Goal: Task Accomplishment & Management: Manage account settings

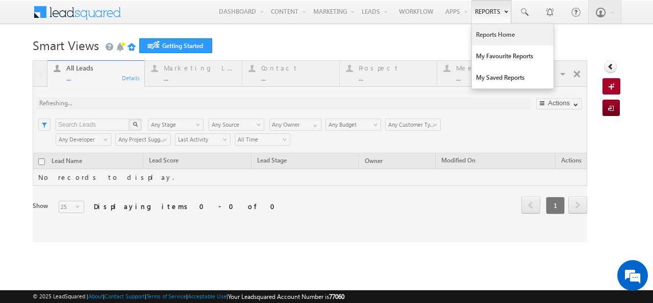
click at [492, 33] on link "Reports Home" at bounding box center [513, 34] width 82 height 21
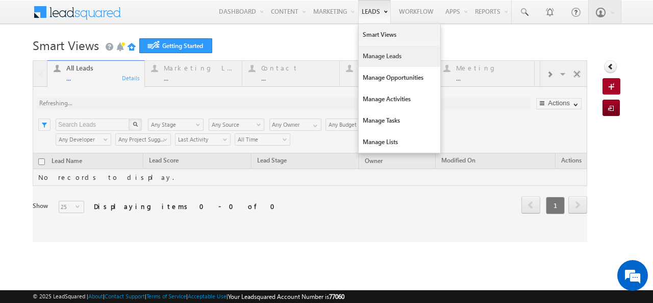
click at [359, 55] on link "Manage Leads" at bounding box center [400, 55] width 82 height 21
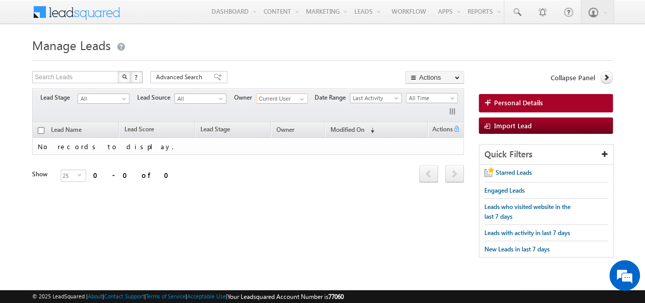
click at [292, 95] on input "Current User" at bounding box center [282, 98] width 52 height 10
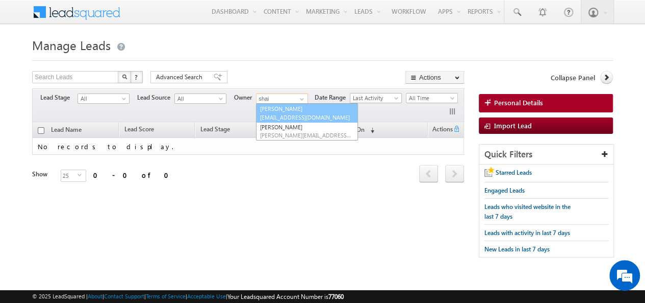
click at [287, 118] on span "shaik.razak@indglobal.ae" at bounding box center [306, 117] width 92 height 8
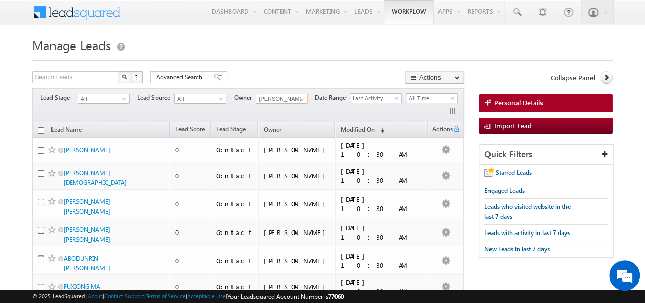
type input "[PERSON_NAME]"
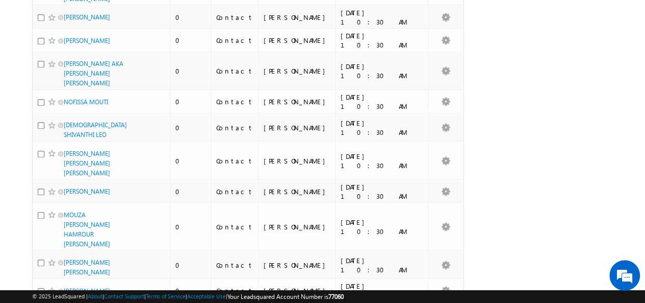
scroll to position [585, 0]
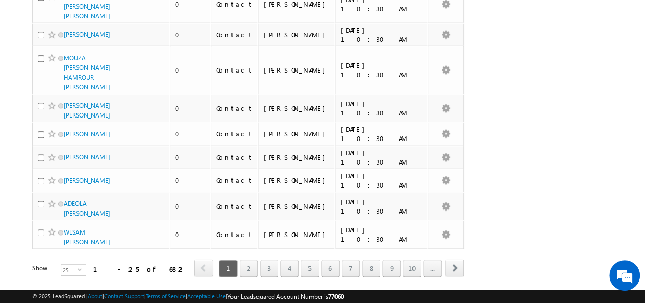
click at [68, 264] on span "25" at bounding box center [69, 269] width 16 height 11
click at [61, 280] on li "100" at bounding box center [67, 284] width 24 height 10
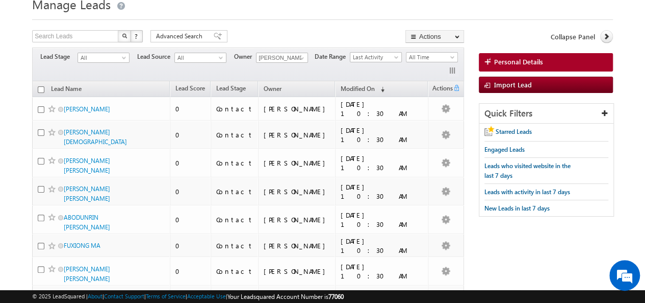
scroll to position [0, 0]
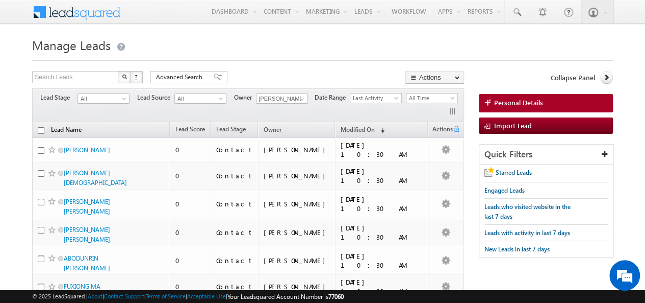
click at [77, 127] on link "Lead Name" at bounding box center [66, 130] width 41 height 13
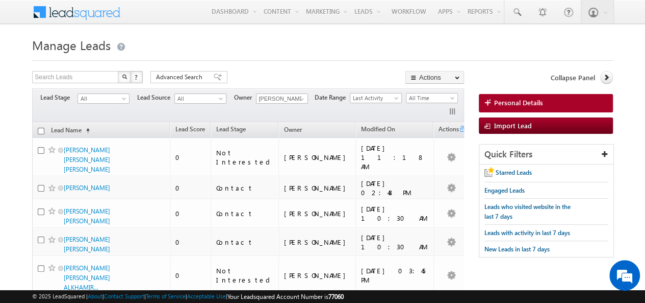
click at [179, 77] on span "Advanced Search" at bounding box center [180, 76] width 49 height 9
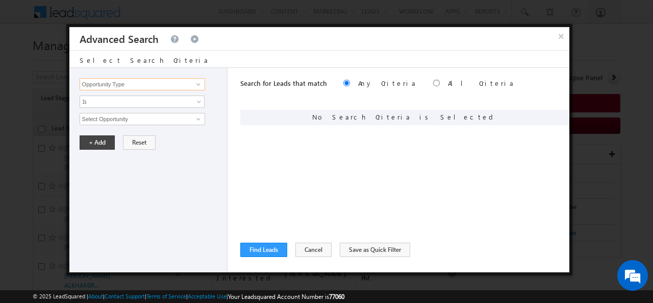
click at [135, 83] on input "Opportunity Type" at bounding box center [143, 84] width 126 height 12
type input "lead na"
click at [214, 139] on div "Opportunity Type Lead Activity Task Sales Group Prospect Id Address 1 Address 2…" at bounding box center [148, 170] width 158 height 204
click at [153, 84] on input at bounding box center [143, 84] width 126 height 12
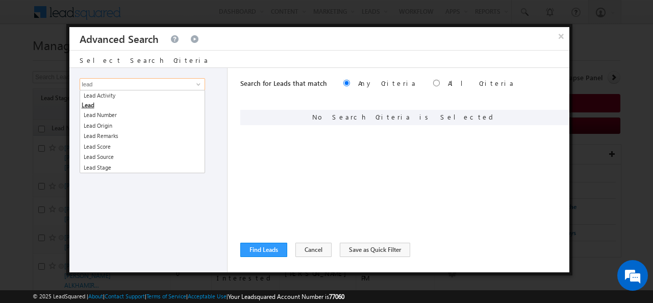
type input "lead"
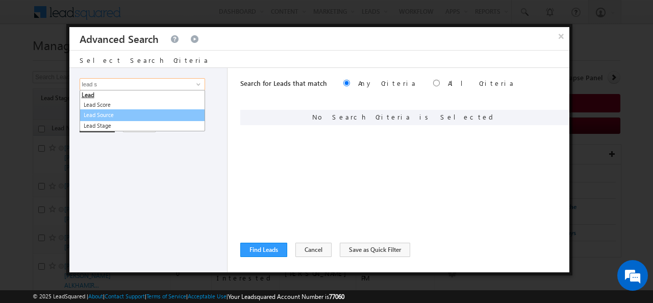
click at [126, 115] on link "Lead Source" at bounding box center [143, 115] width 126 height 12
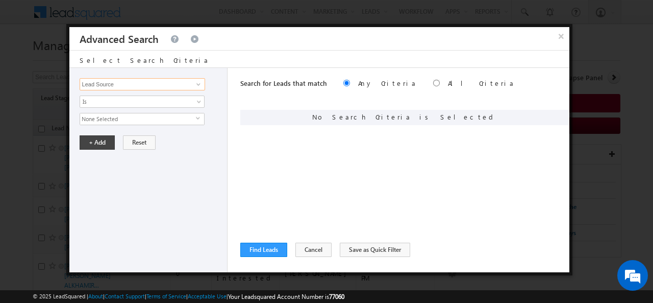
type input "Lead Source"
click at [123, 116] on span "None Selected" at bounding box center [138, 118] width 116 height 11
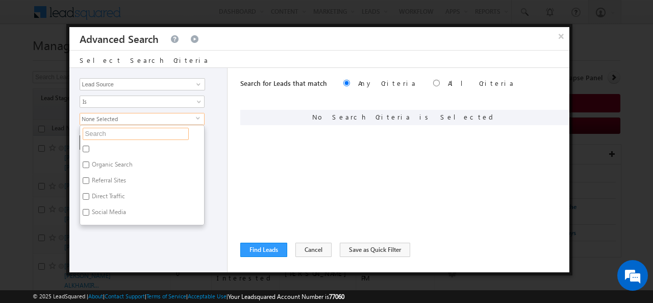
click at [173, 135] on input "text" at bounding box center [136, 134] width 106 height 12
type input "e"
type input "ema"
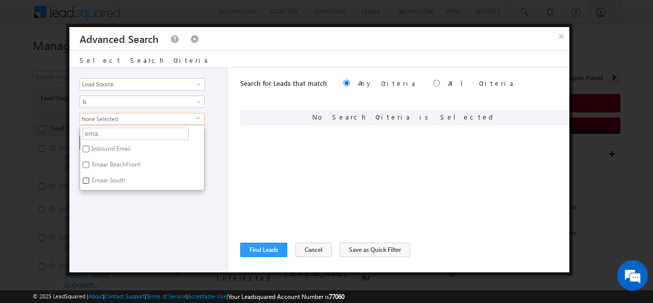
click at [87, 180] on input "Emaar South" at bounding box center [86, 180] width 7 height 7
checkbox input "true"
drag, startPoint x: 107, startPoint y: 134, endPoint x: 49, endPoint y: 136, distance: 58.2
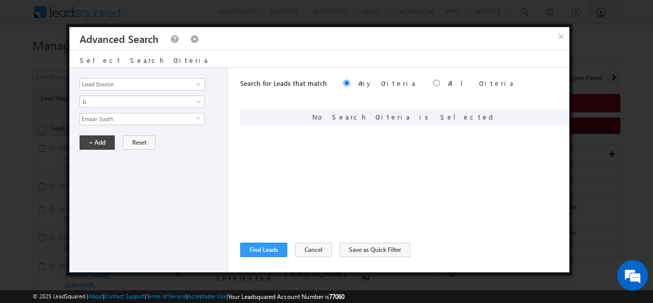
click at [99, 119] on span "Emaar South" at bounding box center [138, 118] width 116 height 11
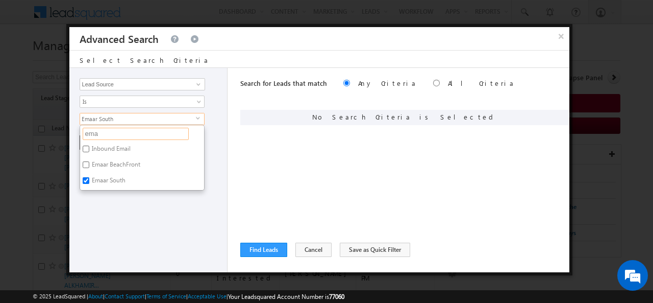
click at [101, 130] on input "ema" at bounding box center [136, 134] width 106 height 12
click at [98, 134] on input "ema" at bounding box center [136, 134] width 106 height 12
type input "town"
click at [85, 145] on input "Town Square" at bounding box center [86, 148] width 7 height 7
checkbox input "true"
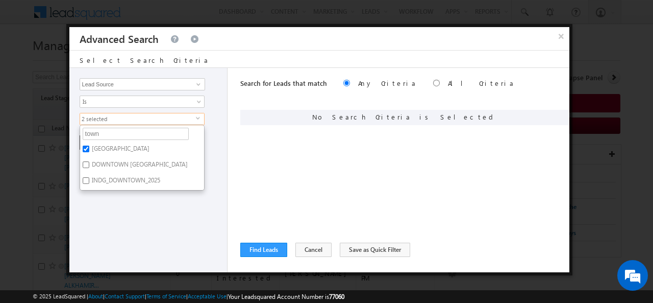
click at [134, 217] on div "Opportunity Type Lead Activity Task Sales Group Prospect Id Address 1 Address 2…" at bounding box center [148, 170] width 158 height 204
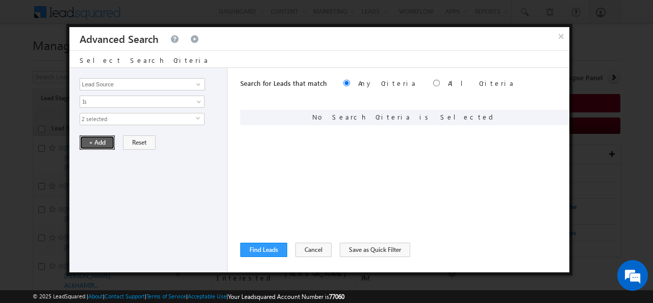
click at [92, 141] on button "+ Add" at bounding box center [97, 142] width 35 height 14
click at [259, 250] on button "Find Leads" at bounding box center [263, 249] width 47 height 14
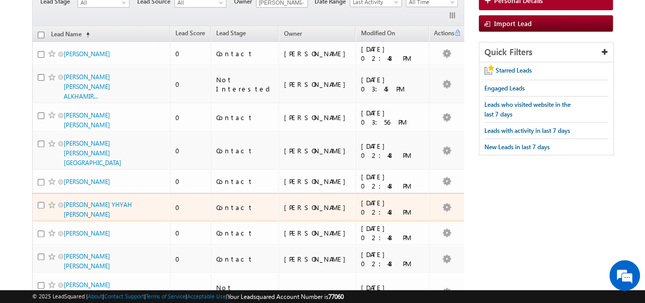
scroll to position [267, 0]
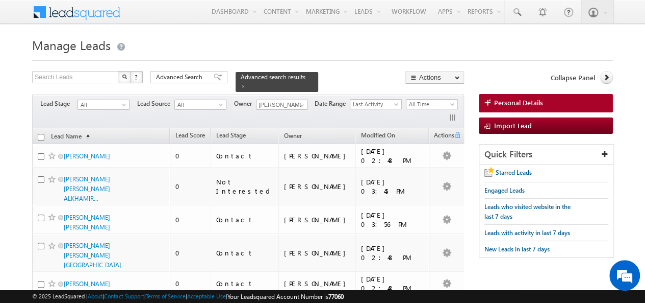
click at [431, 42] on h1 "Manage Leads" at bounding box center [322, 44] width 581 height 20
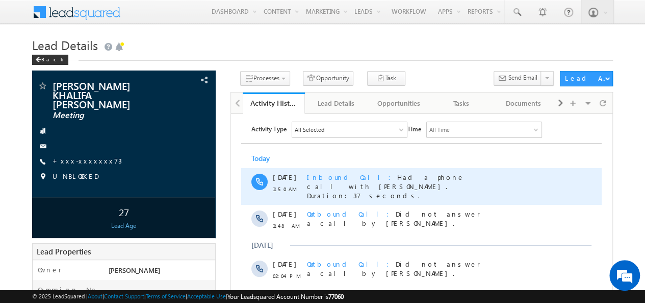
click at [325, 177] on span "Inbound Call" at bounding box center [352, 176] width 90 height 9
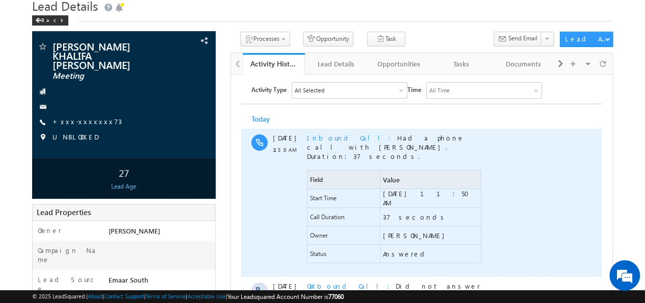
scroll to position [51, 0]
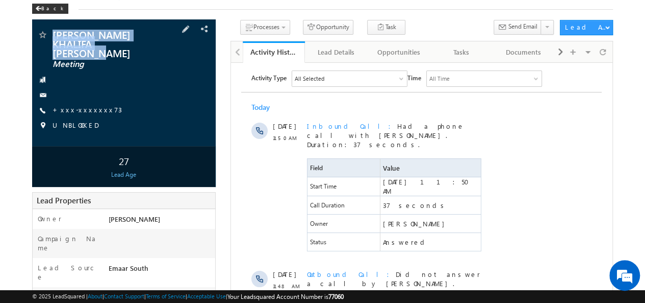
drag, startPoint x: 52, startPoint y: 29, endPoint x: 144, endPoint y: 45, distance: 93.3
click at [144, 45] on div "ABDULLA KHALIFA ABDULLA ALKAABI Meeting UNBLOCKED" at bounding box center [124, 82] width 184 height 127
copy div "ABDULLA KHALIFA ABDULLA ALKAABI"
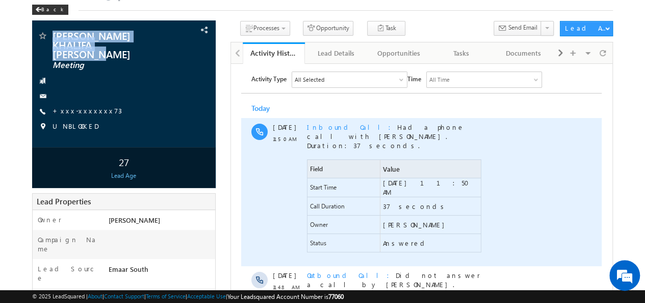
scroll to position [0, 0]
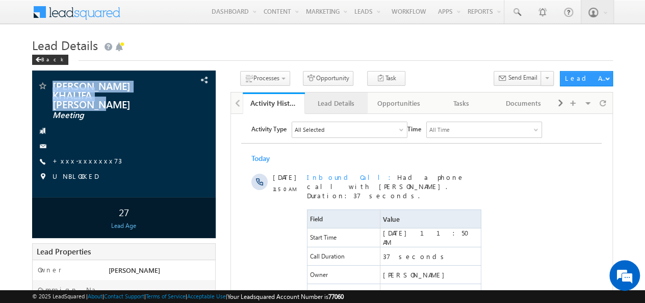
click at [347, 103] on div "Lead Details" at bounding box center [335, 103] width 45 height 12
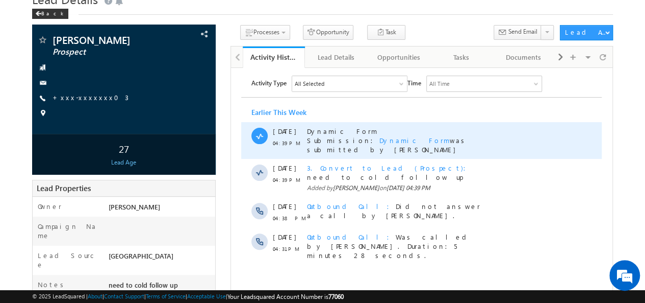
scroll to position [102, 0]
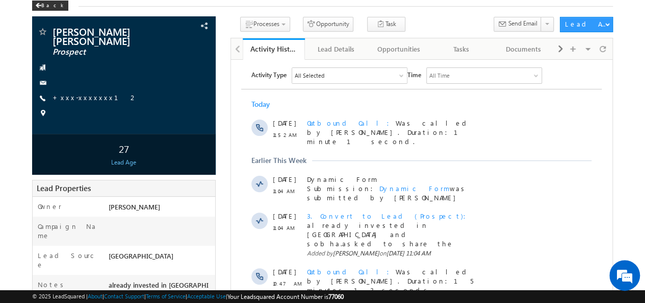
scroll to position [102, 0]
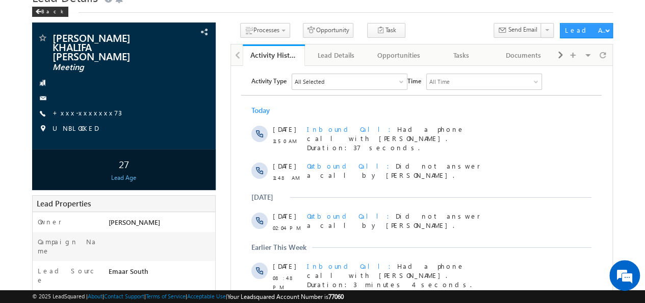
scroll to position [102, 0]
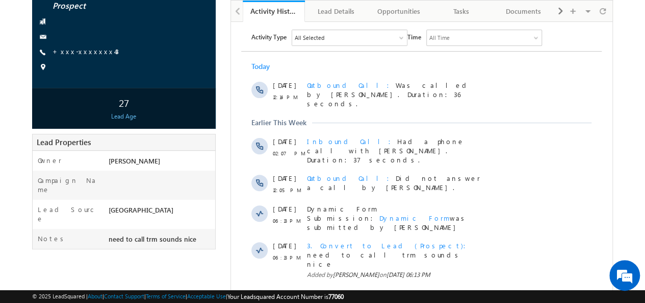
scroll to position [102, 0]
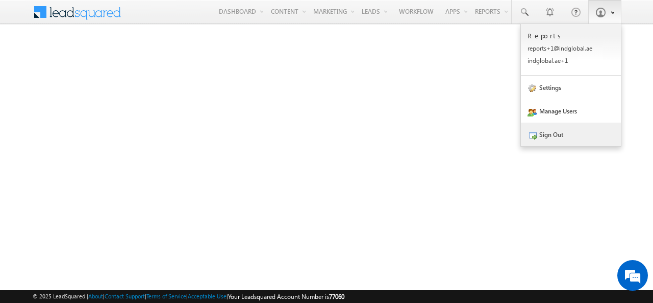
click at [536, 141] on link "Sign Out" at bounding box center [571, 133] width 100 height 23
